Goal: Transaction & Acquisition: Obtain resource

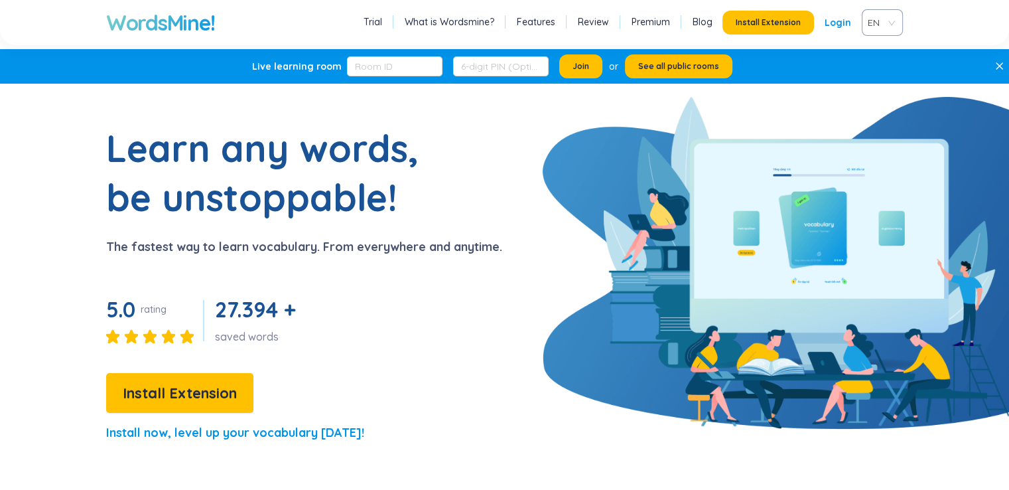
click at [836, 30] on link "Login" at bounding box center [838, 23] width 27 height 24
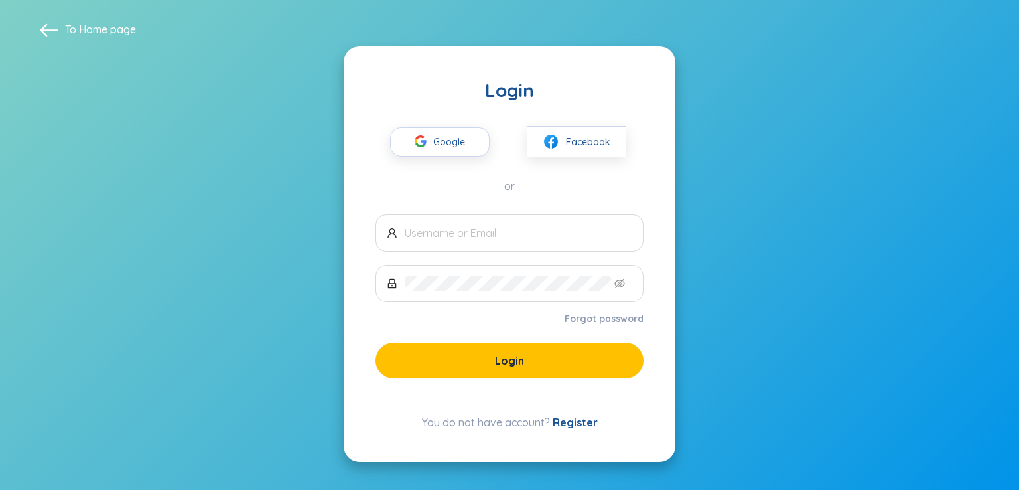
click at [581, 427] on link "Register" at bounding box center [575, 421] width 45 height 13
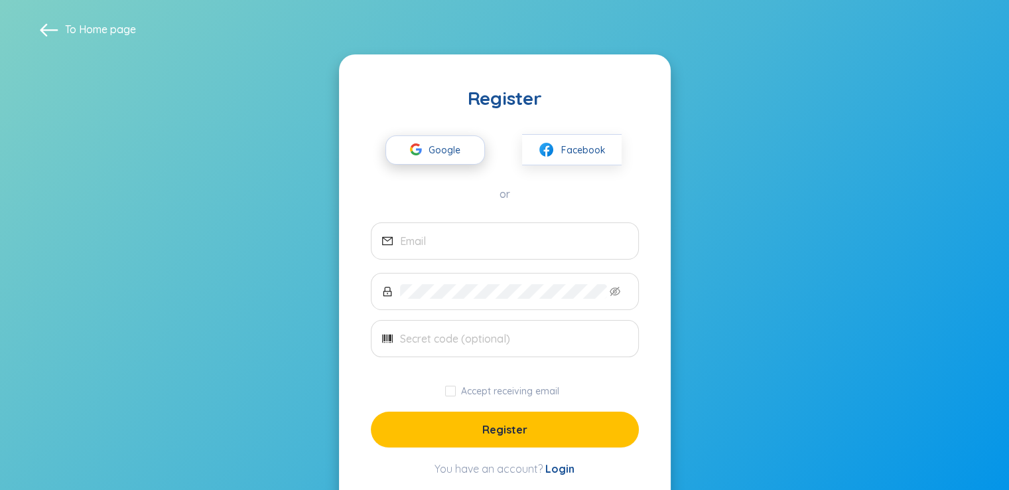
click at [438, 145] on span "Google" at bounding box center [448, 150] width 38 height 28
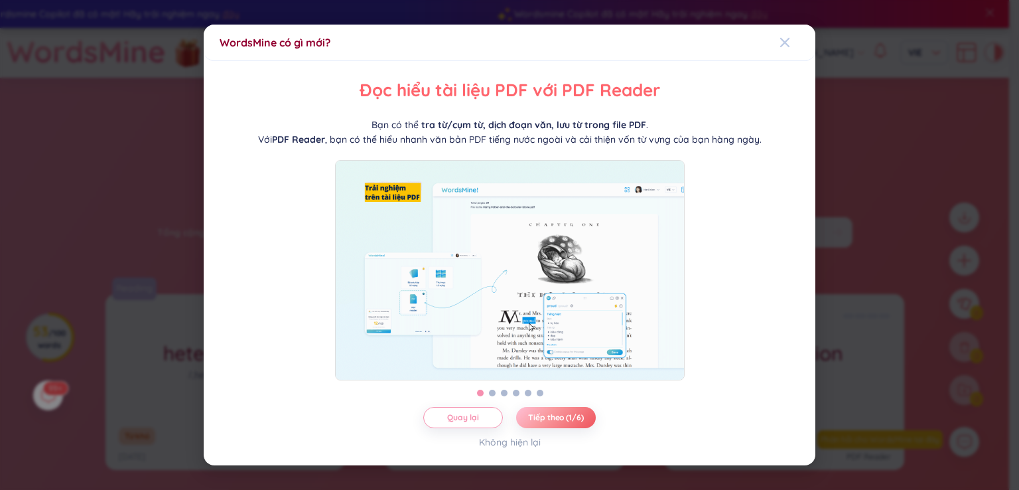
click at [789, 37] on icon "Close" at bounding box center [785, 42] width 11 height 11
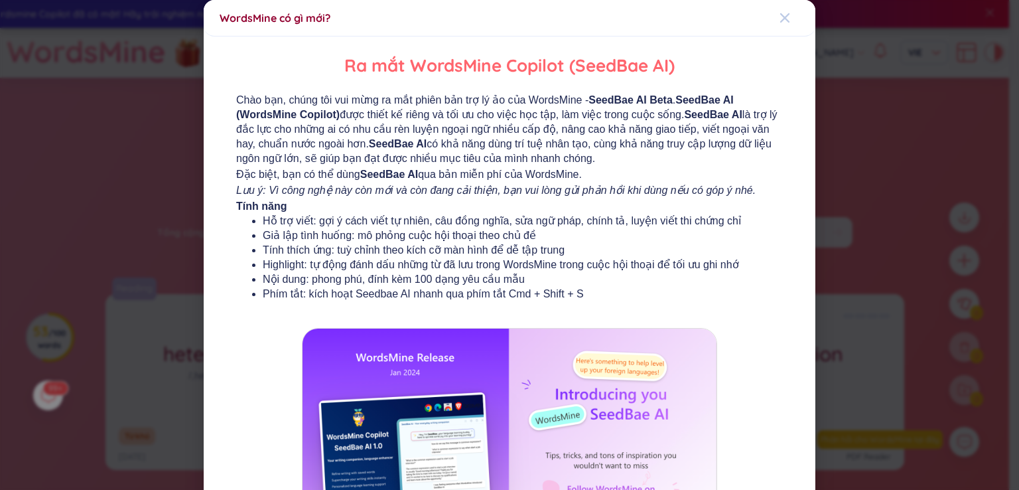
click at [780, 13] on icon "Close" at bounding box center [785, 18] width 11 height 11
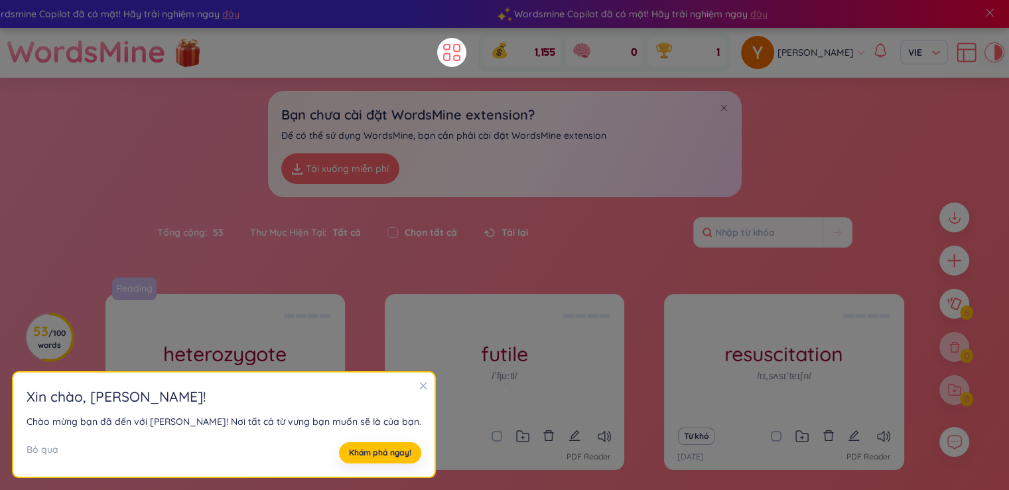
click at [419, 381] on icon "close" at bounding box center [423, 385] width 9 height 9
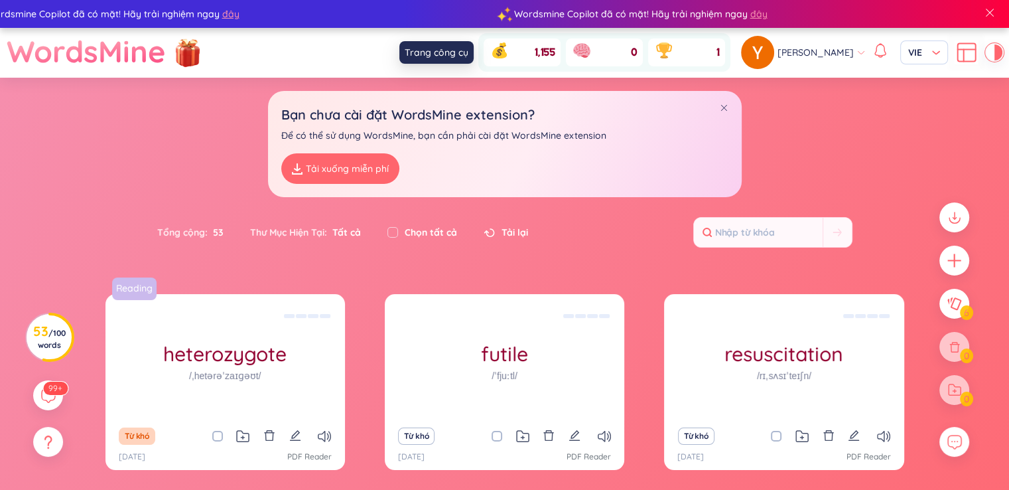
click at [464, 51] on icon at bounding box center [452, 52] width 24 height 24
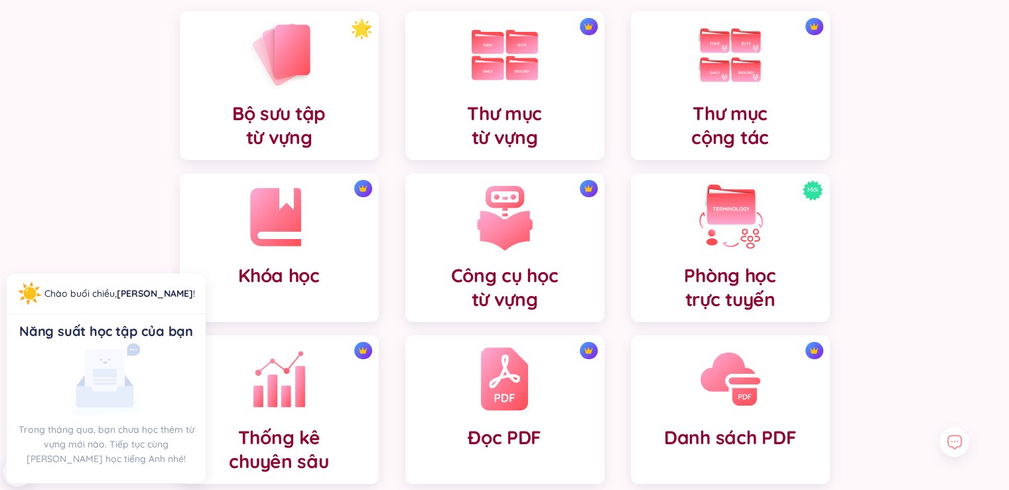
scroll to position [221, 0]
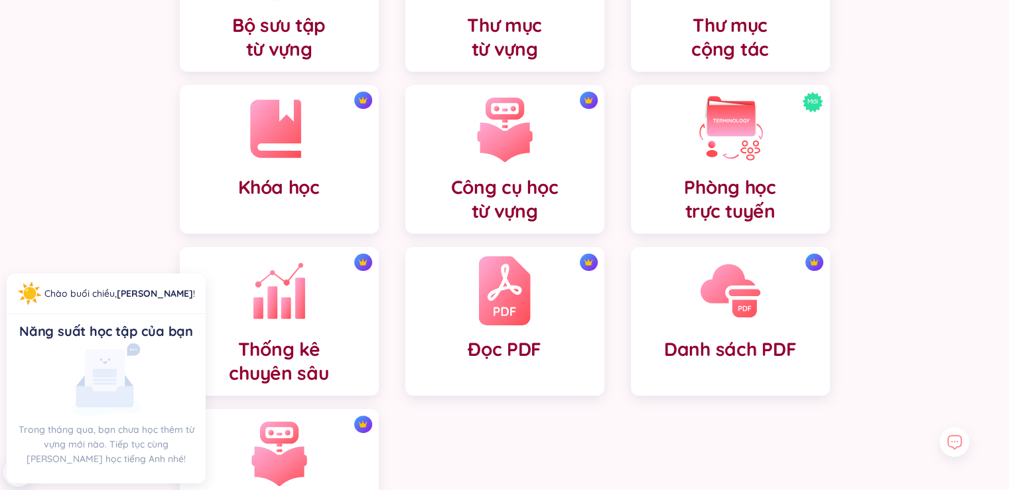
click at [532, 285] on div "Đọc PDF" at bounding box center [504, 321] width 199 height 149
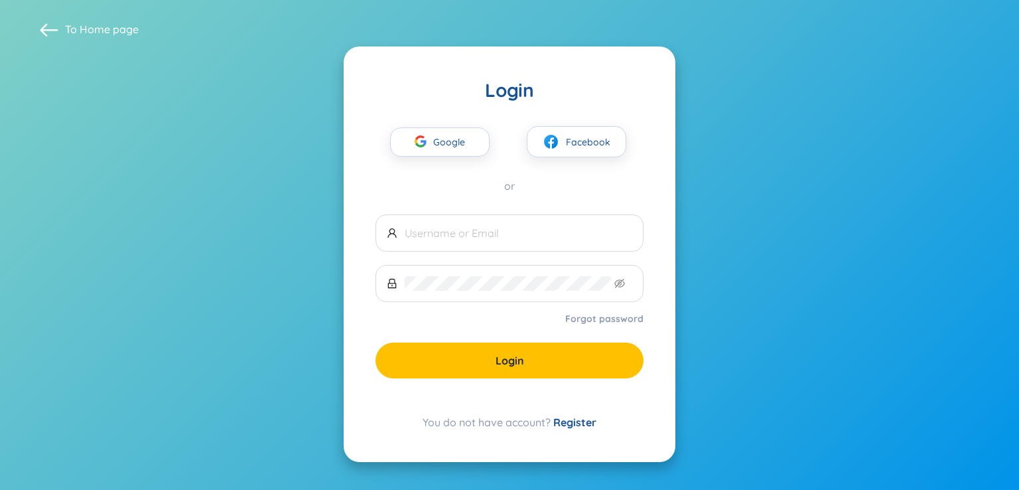
click at [480, 100] on div "Login" at bounding box center [510, 90] width 268 height 24
click at [454, 135] on span "Google" at bounding box center [452, 142] width 38 height 28
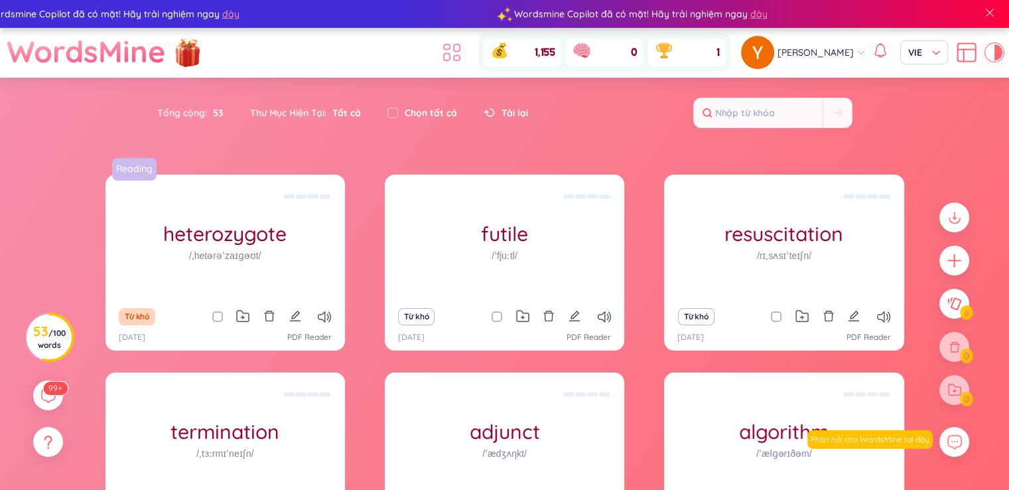
click at [464, 56] on icon at bounding box center [452, 52] width 24 height 24
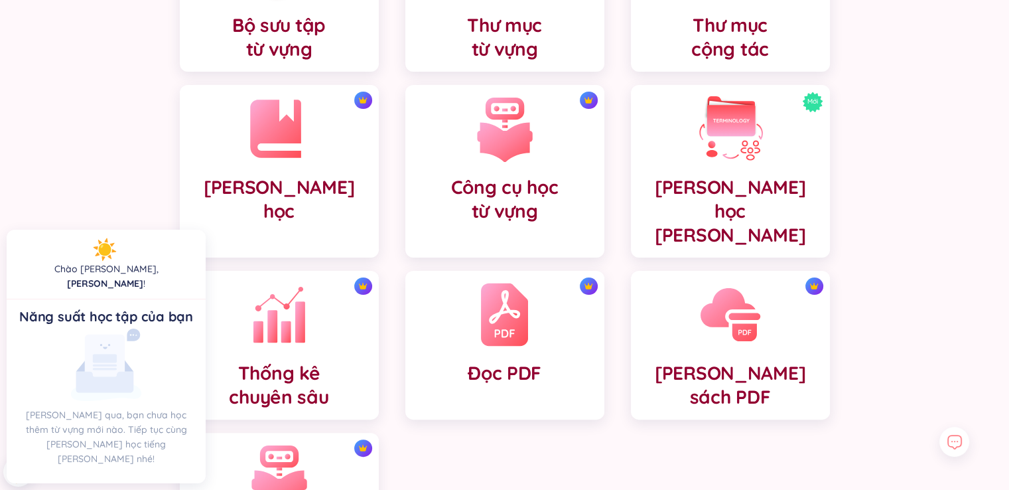
scroll to position [361, 0]
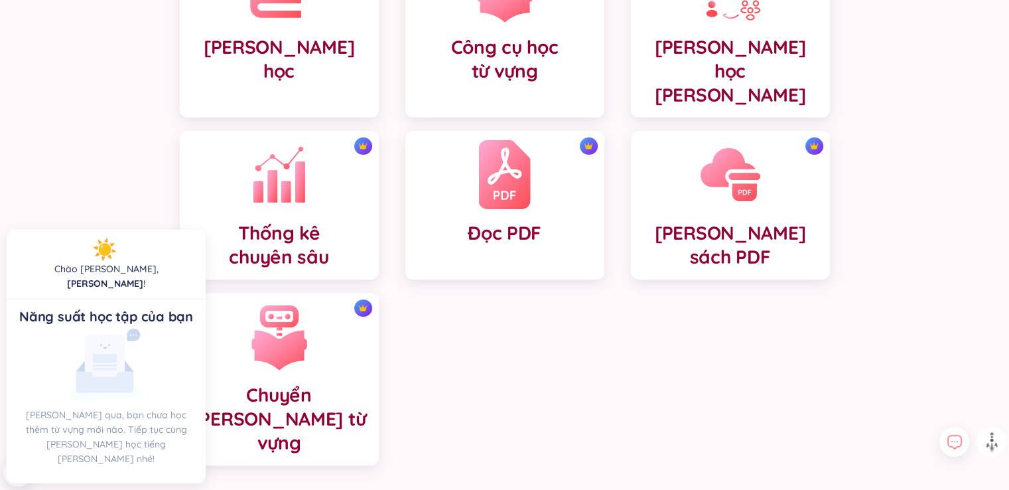
click at [518, 155] on img at bounding box center [504, 174] width 52 height 73
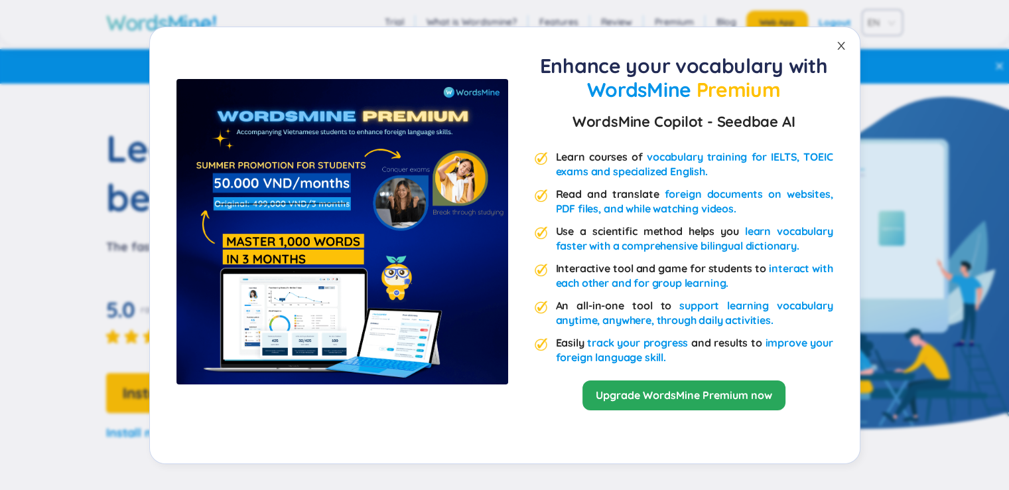
click at [843, 44] on icon "close" at bounding box center [841, 45] width 11 height 11
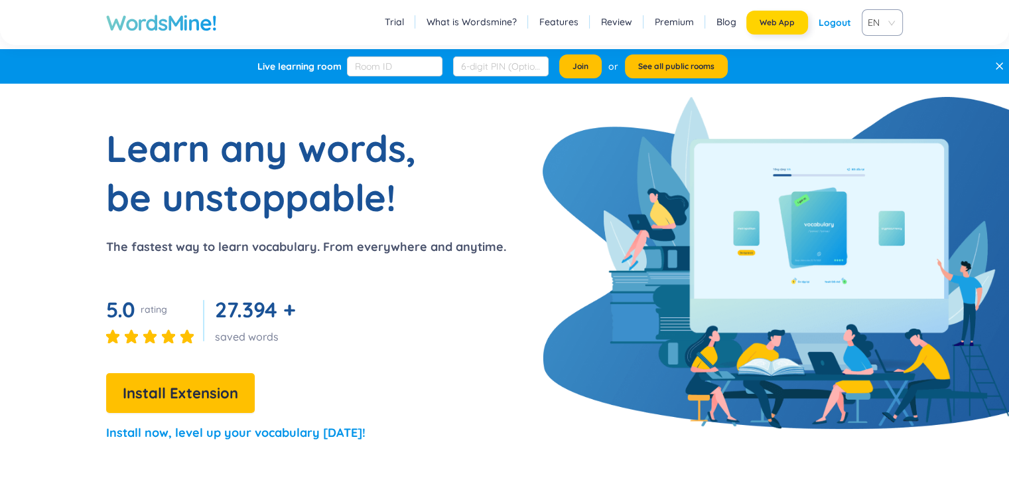
click at [763, 23] on span "Web App" at bounding box center [777, 22] width 35 height 11
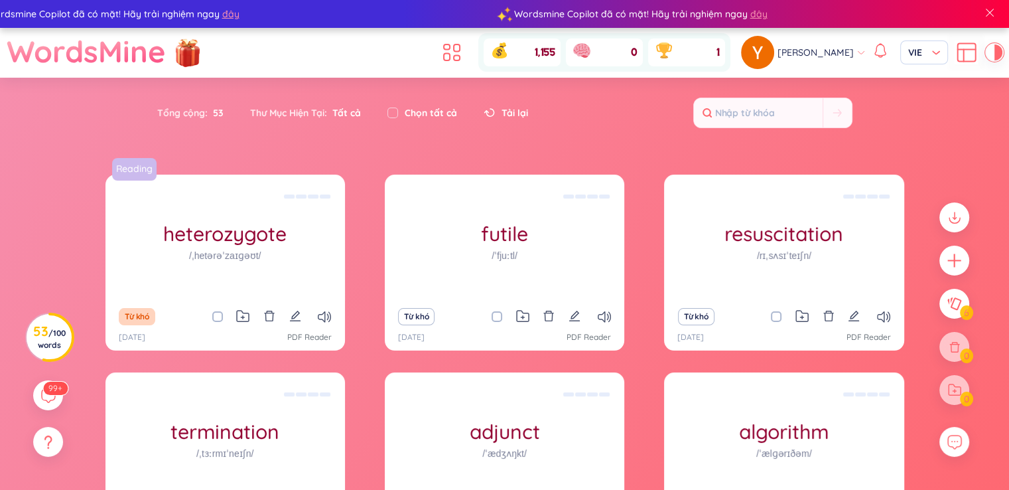
click at [473, 48] on ul at bounding box center [455, 52] width 36 height 29
click at [464, 54] on icon at bounding box center [452, 52] width 24 height 24
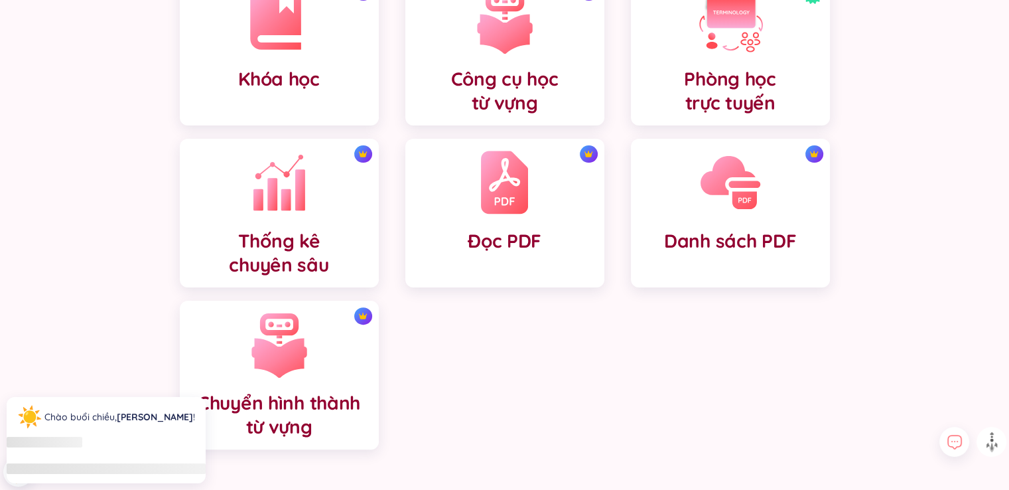
scroll to position [332, 0]
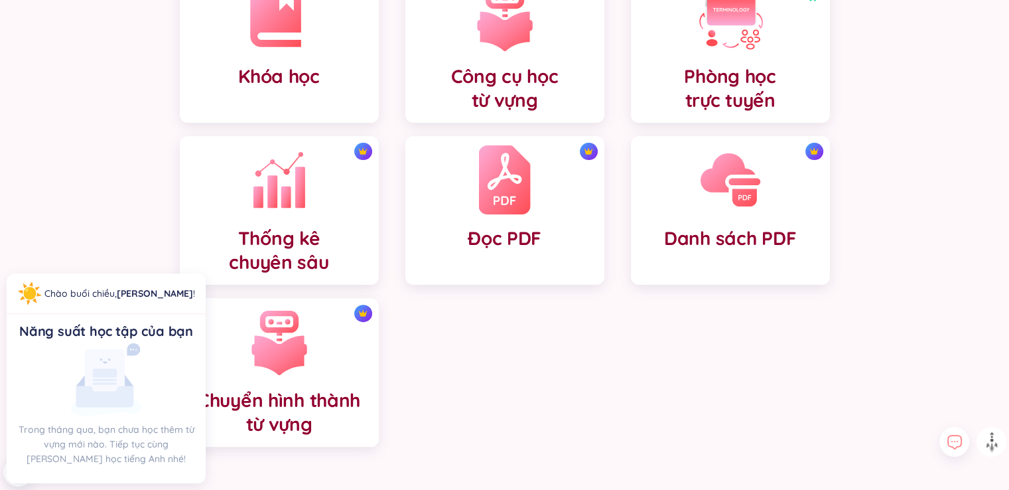
click at [512, 224] on div "Đọc PDF" at bounding box center [504, 210] width 199 height 149
